Goal: Transaction & Acquisition: Purchase product/service

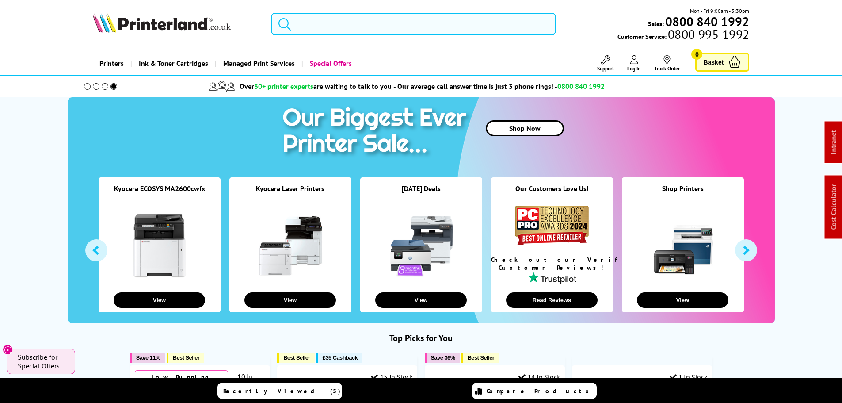
click at [321, 24] on input "search" at bounding box center [413, 24] width 285 height 22
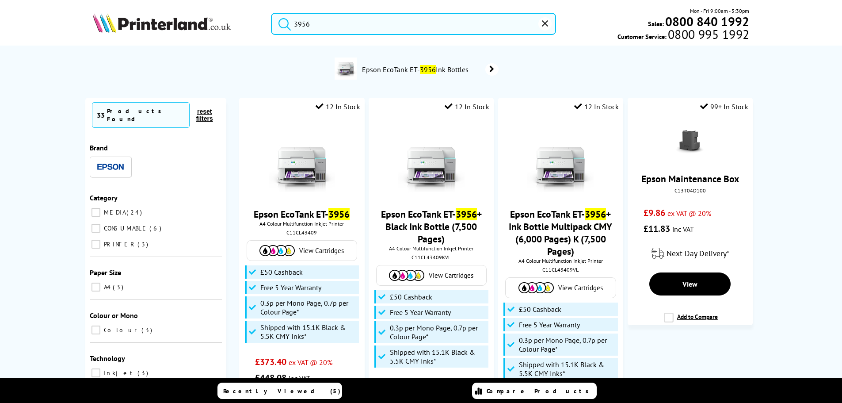
type input "3956"
click at [548, 22] on icon "reset" at bounding box center [545, 23] width 6 height 6
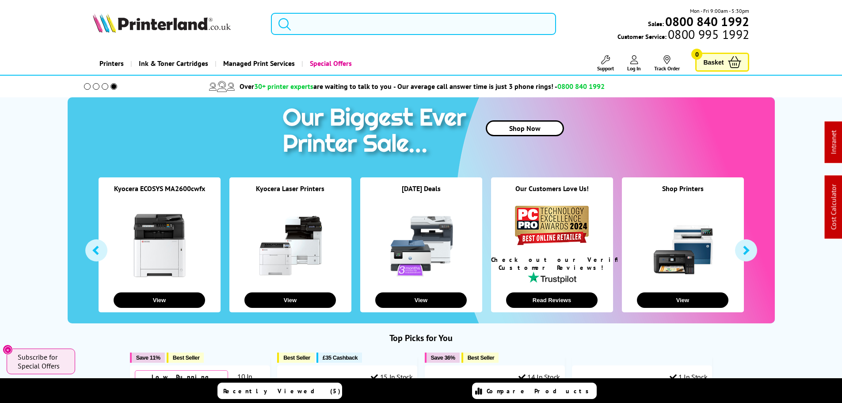
click at [302, 27] on input "search" at bounding box center [413, 24] width 285 height 22
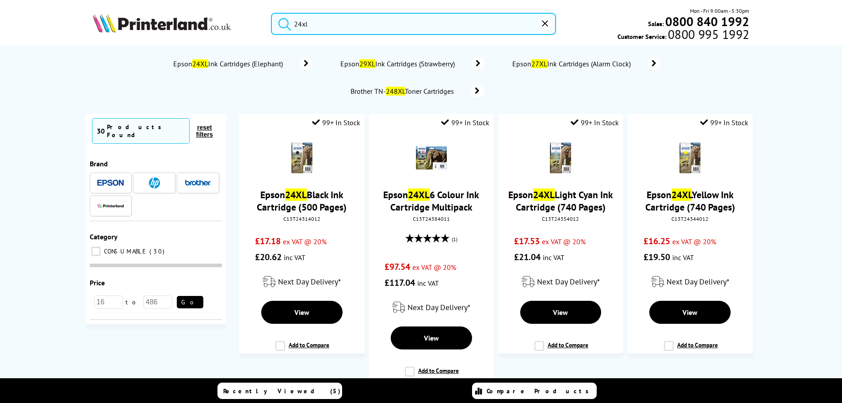
type input "24xl"
drag, startPoint x: 182, startPoint y: 24, endPoint x: 190, endPoint y: 41, distance: 18.2
click at [182, 24] on img at bounding box center [162, 22] width 138 height 19
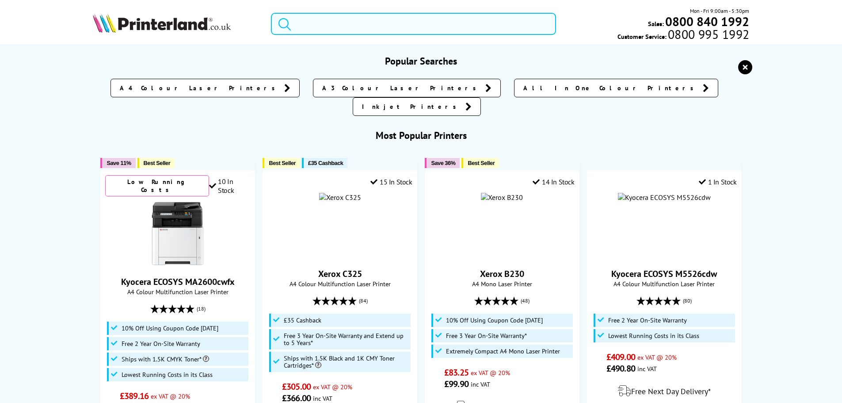
drag, startPoint x: 301, startPoint y: 26, endPoint x: 294, endPoint y: 31, distance: 8.2
click at [301, 26] on input "search" at bounding box center [413, 24] width 285 height 22
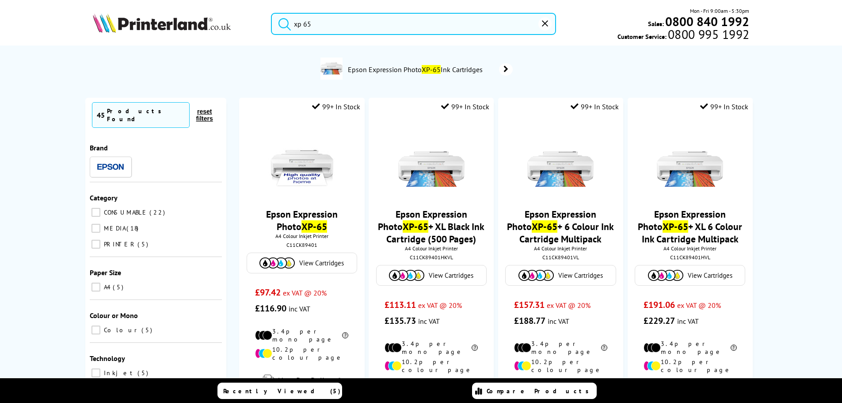
type input "xp 65"
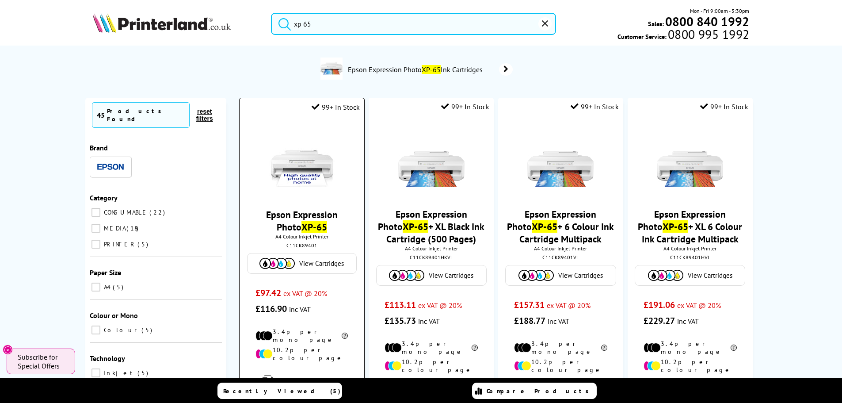
click at [277, 162] on img at bounding box center [302, 160] width 66 height 66
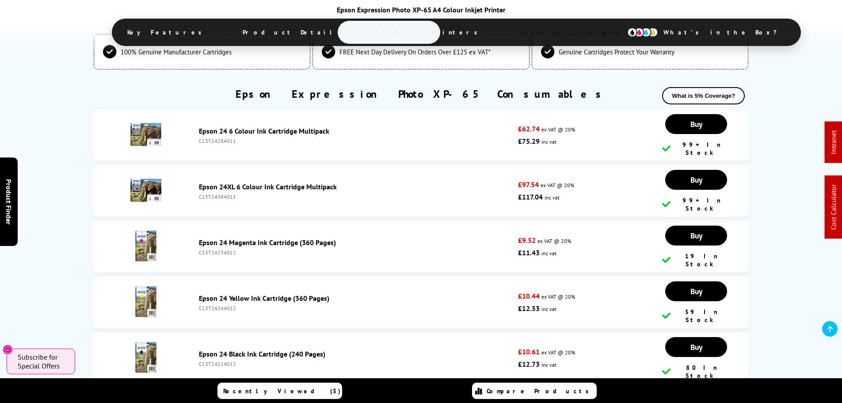
scroll to position [2165, 0]
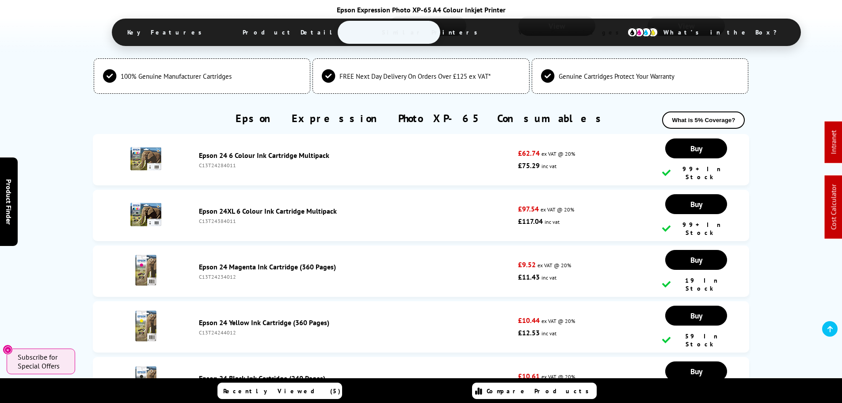
click at [267, 151] on link "Epson 24 6 Colour Ink Cartridge Multipack" at bounding box center [264, 155] width 130 height 9
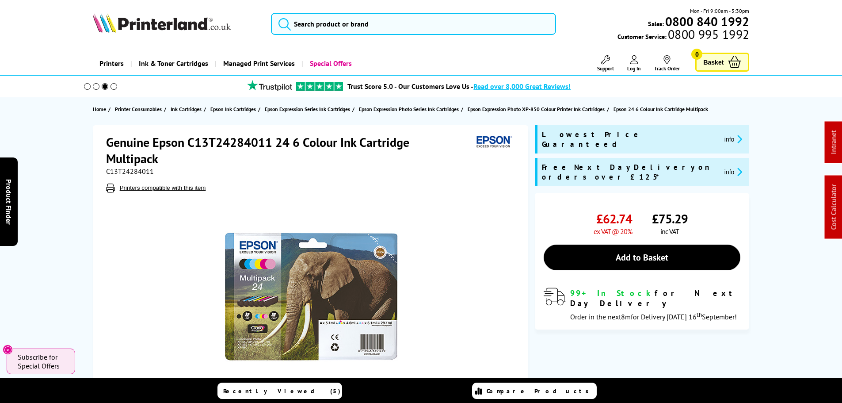
scroll to position [265, 0]
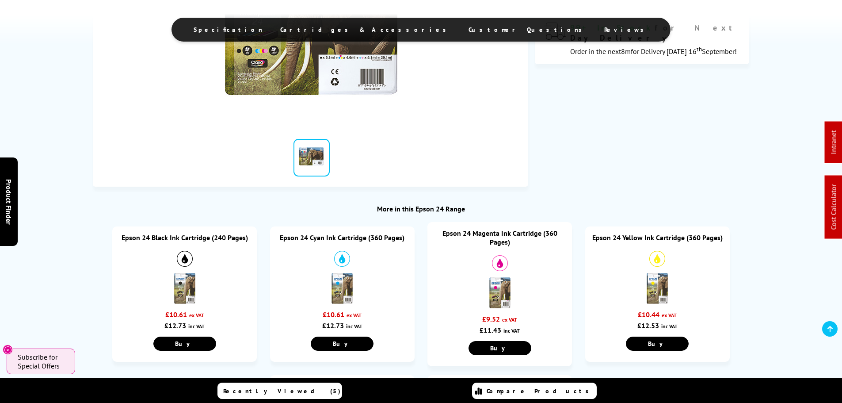
click at [180, 233] on link "Epson 24 Black Ink Cartridge (240 Pages)" at bounding box center [185, 237] width 126 height 9
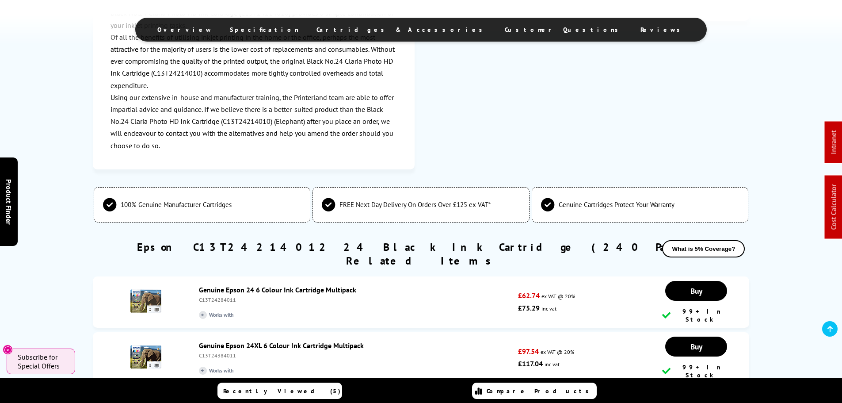
scroll to position [1282, 0]
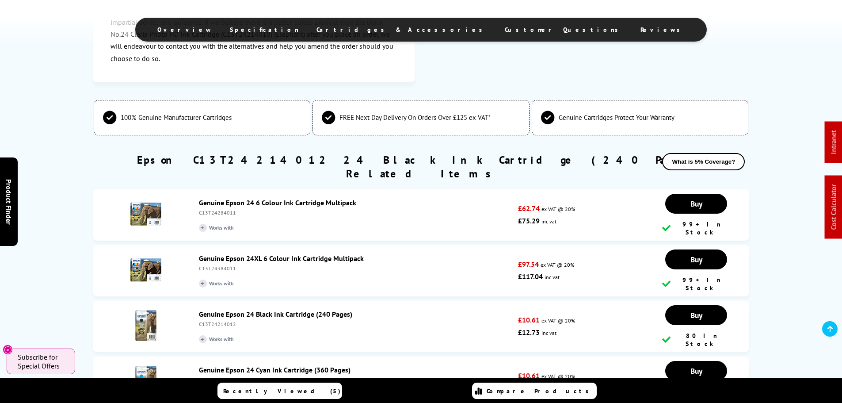
click at [686, 153] on button "What is 5% Coverage?" at bounding box center [703, 161] width 83 height 17
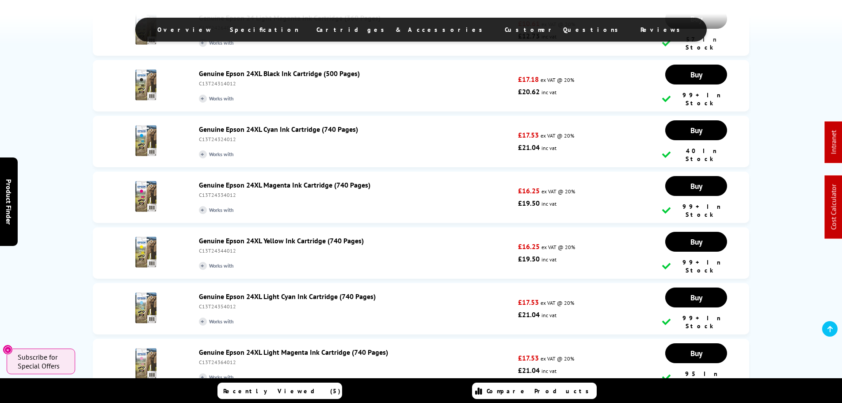
scroll to position [1812, 0]
